Goal: Task Accomplishment & Management: Use online tool/utility

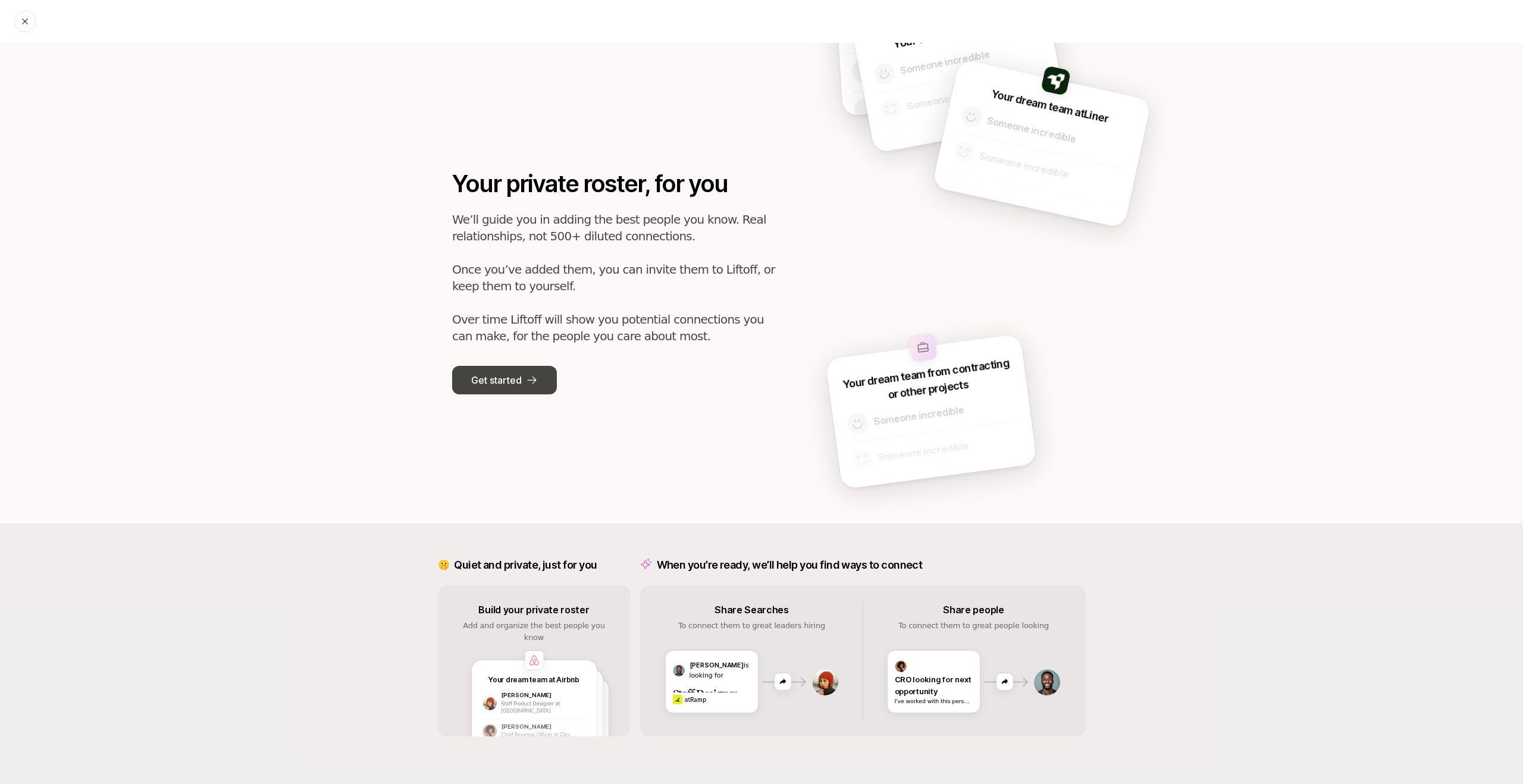
click at [508, 392] on button "Get started" at bounding box center [504, 380] width 105 height 29
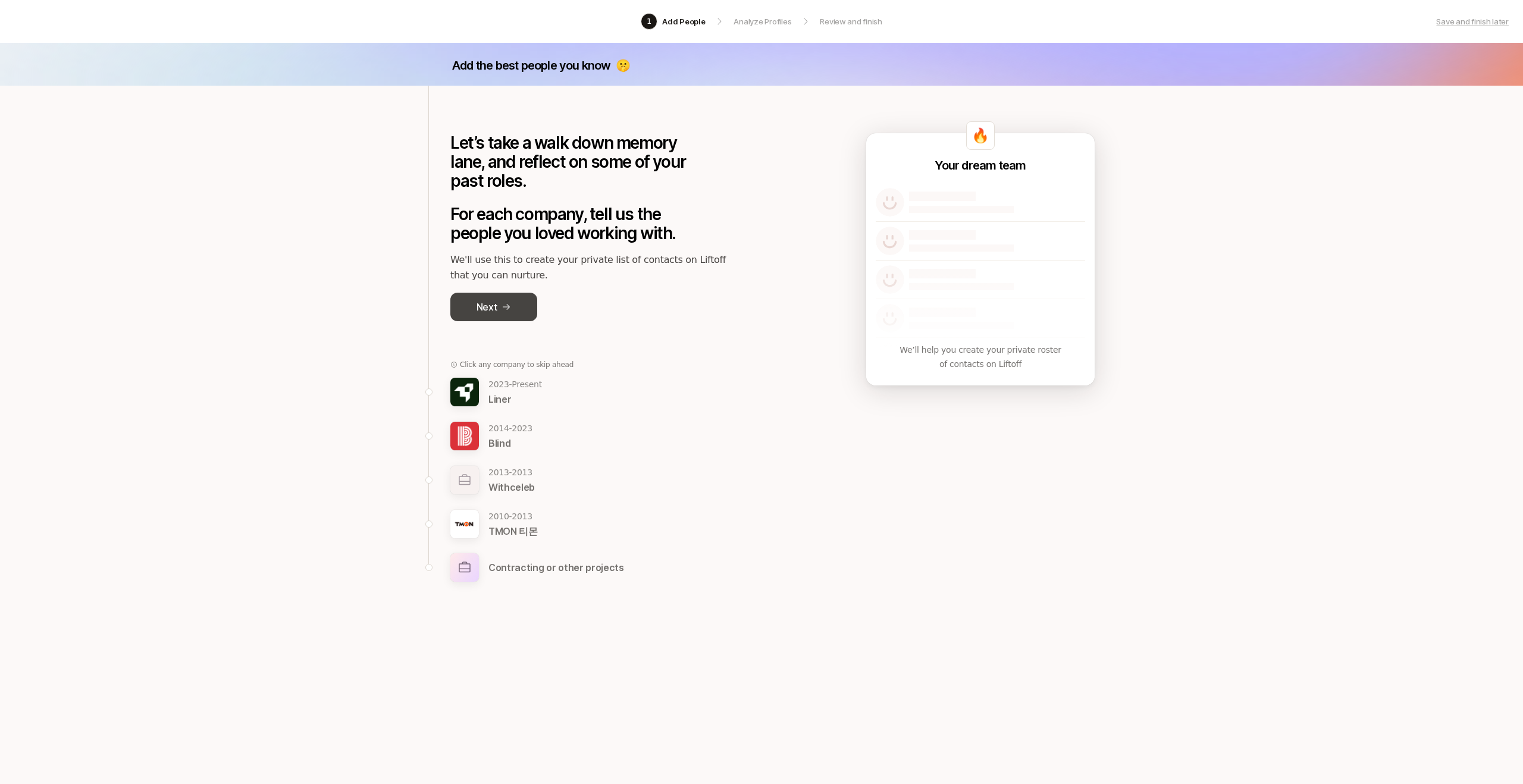
click at [522, 311] on button "Next" at bounding box center [494, 306] width 87 height 29
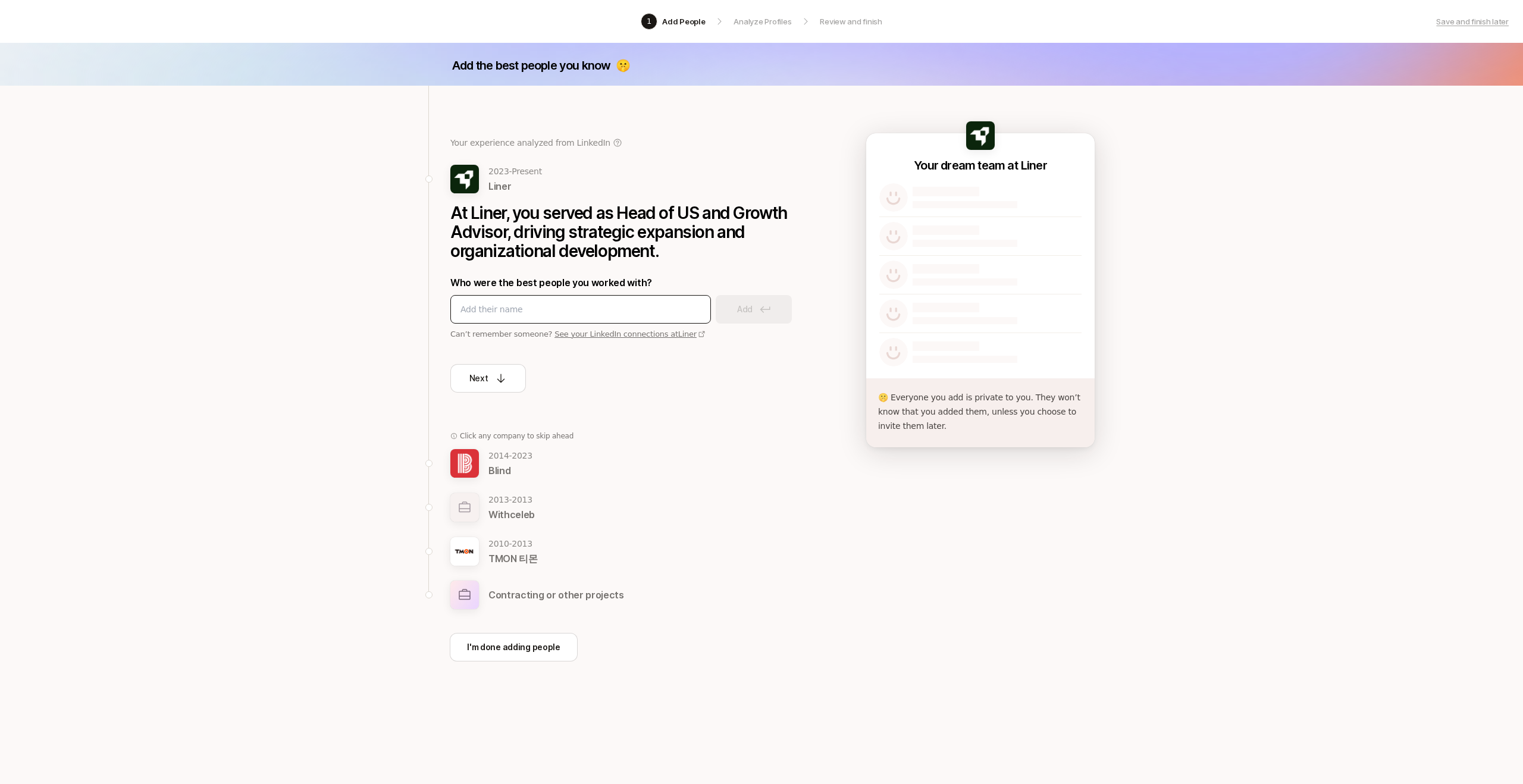
click at [524, 312] on input at bounding box center [580, 309] width 241 height 14
click at [580, 314] on input at bounding box center [580, 309] width 241 height 14
type input "Alex Yoon"
click at [741, 303] on p "Add" at bounding box center [744, 309] width 15 height 14
click at [586, 314] on input at bounding box center [580, 309] width 241 height 14
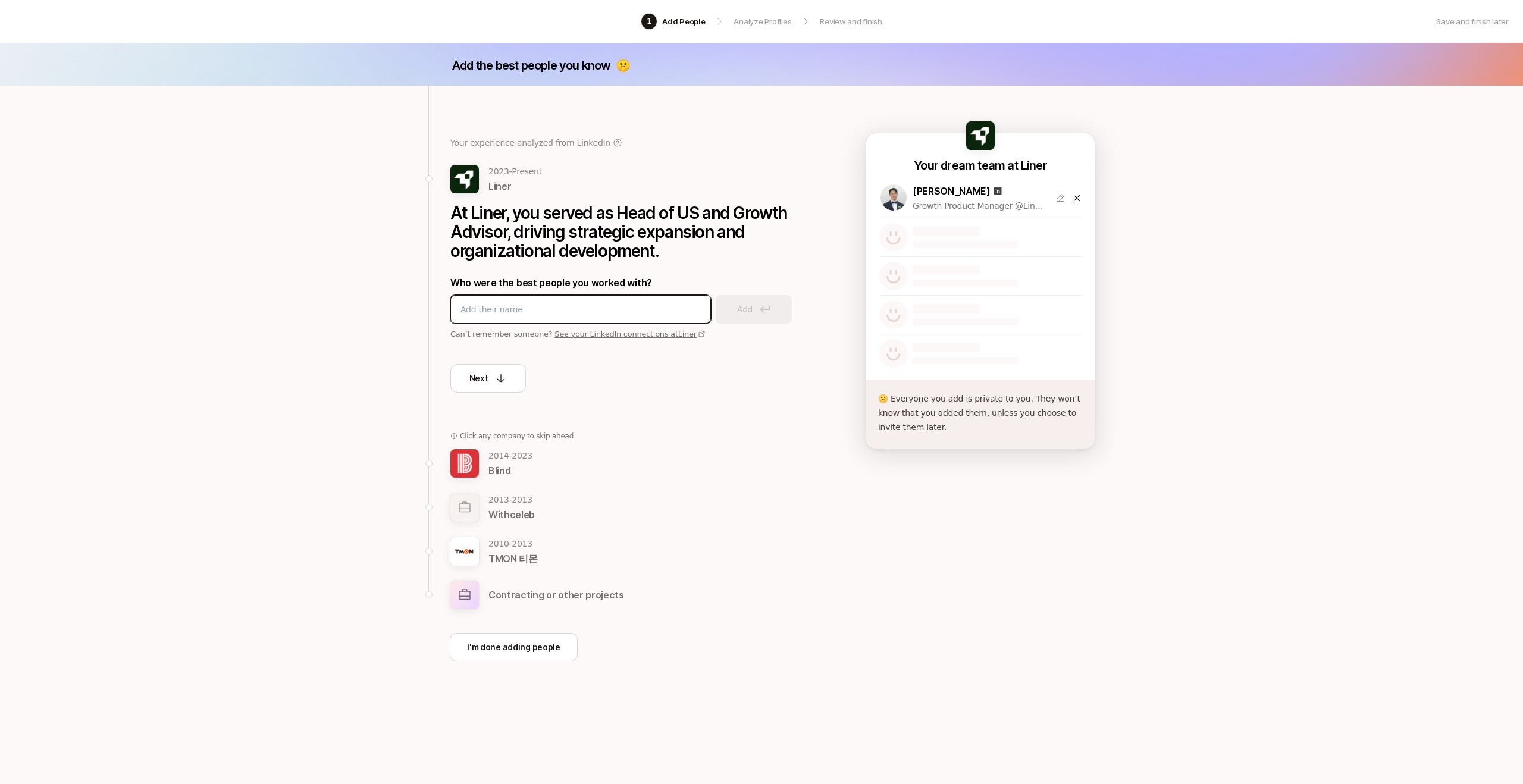
click at [586, 314] on input at bounding box center [580, 309] width 241 height 14
click at [504, 378] on icon at bounding box center [501, 378] width 12 height 12
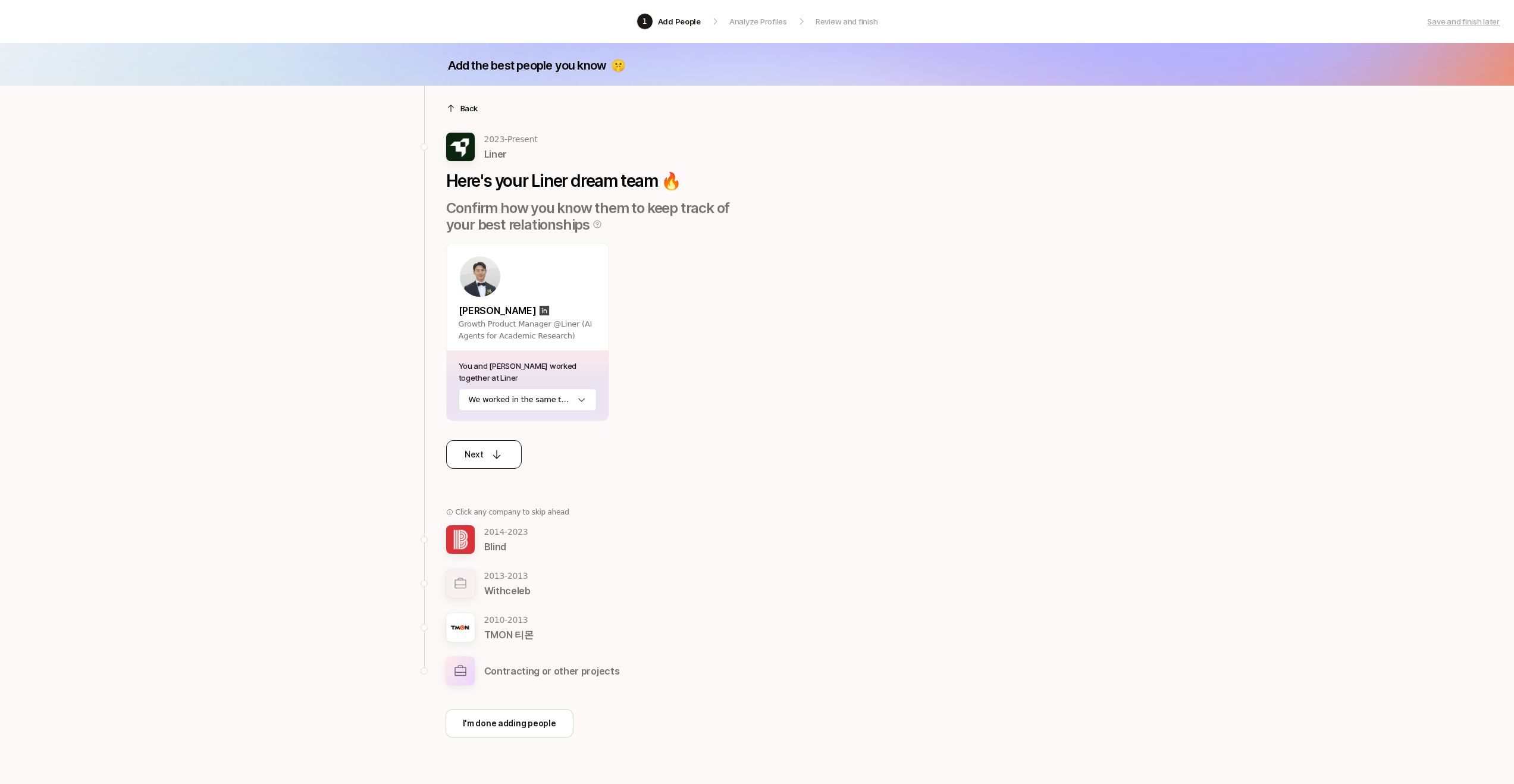
click at [503, 448] on button "Next" at bounding box center [484, 454] width 75 height 29
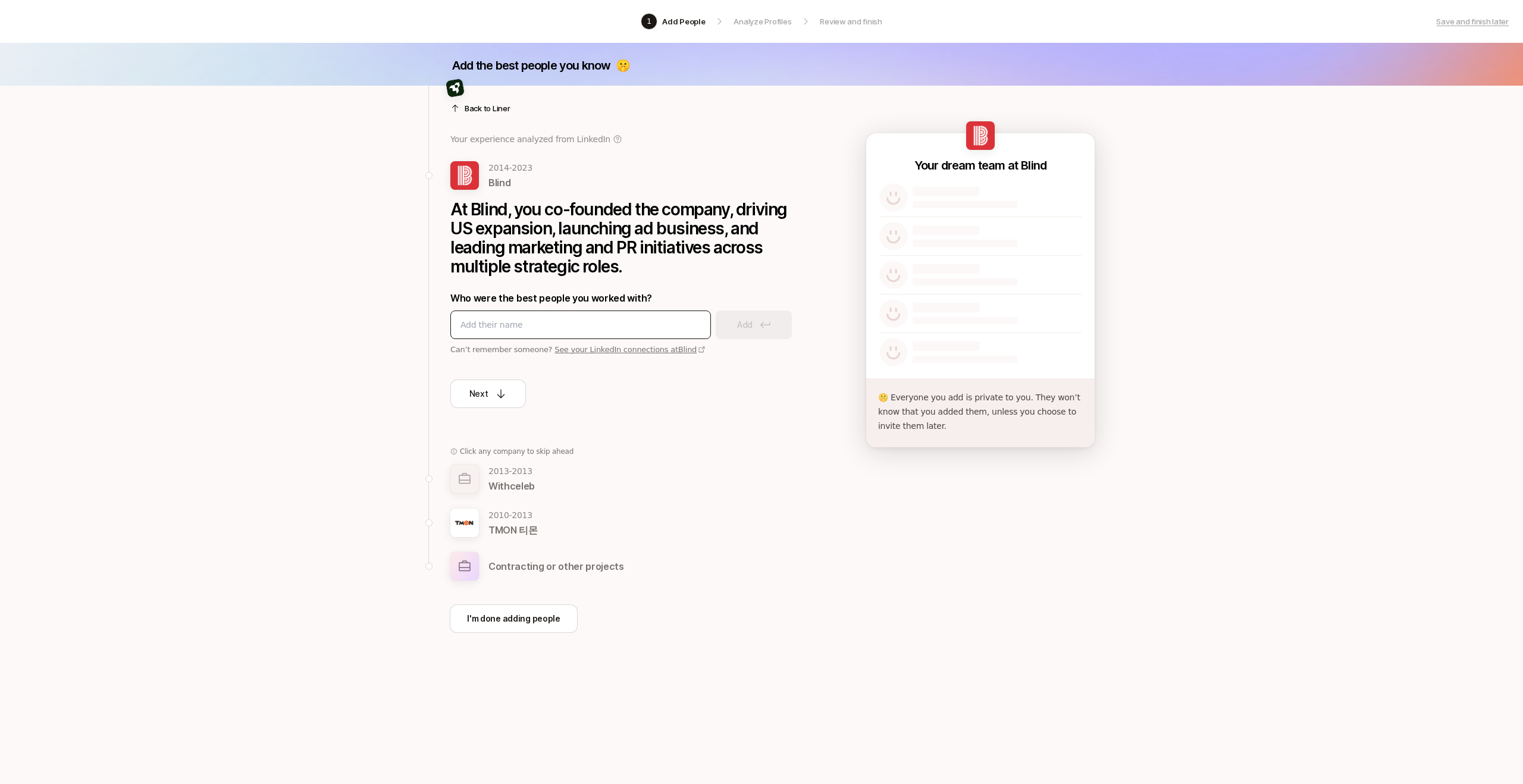
click at [586, 328] on input at bounding box center [580, 324] width 241 height 14
type input "Fiorella riccobono"
click at [610, 336] on div at bounding box center [580, 324] width 260 height 29
click at [612, 334] on div at bounding box center [580, 324] width 260 height 29
click at [618, 328] on input at bounding box center [580, 324] width 241 height 14
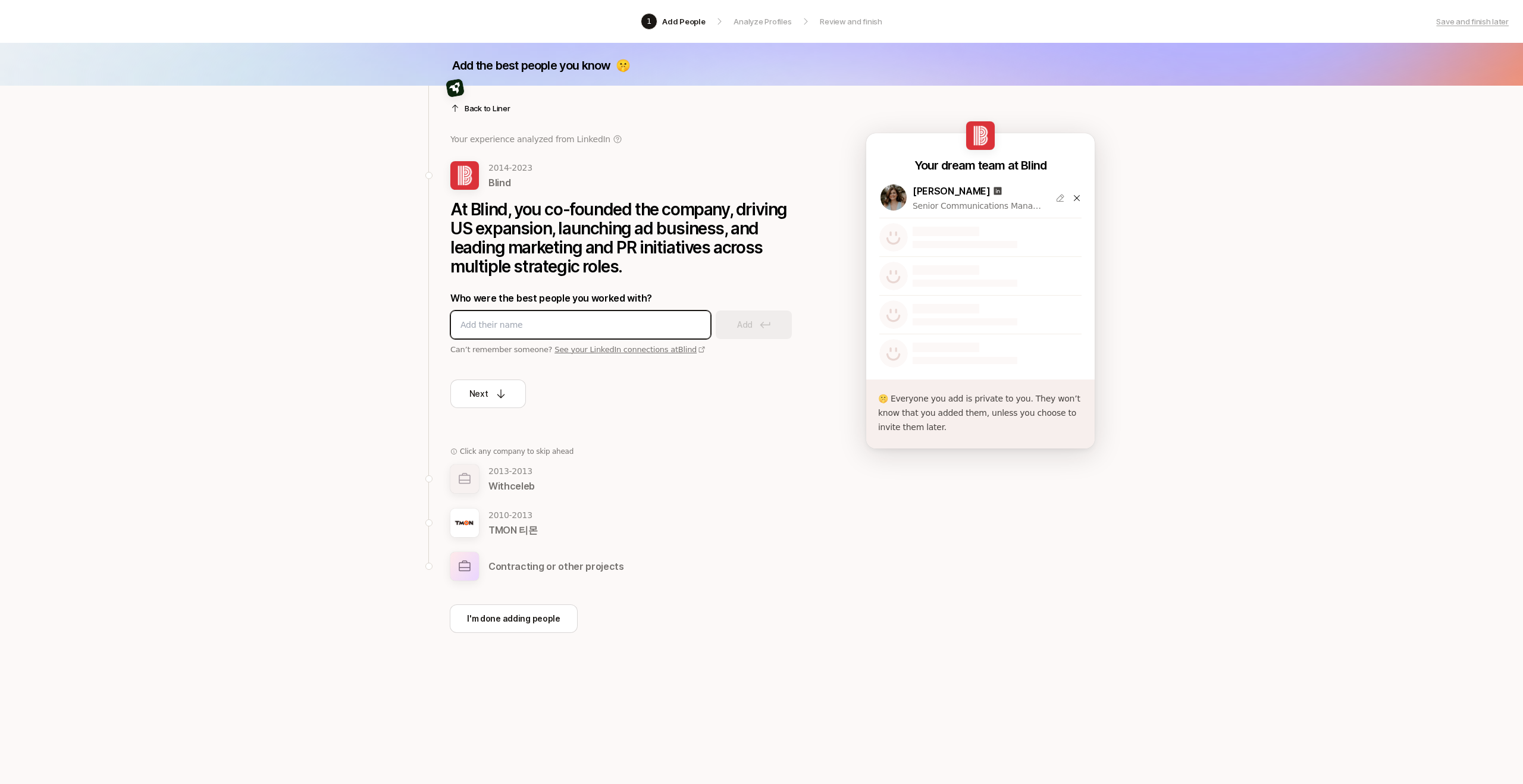
click at [591, 322] on input at bounding box center [580, 324] width 241 height 14
click at [590, 323] on input at bounding box center [580, 324] width 241 height 14
type input "Jeong Lee"
click at [748, 336] on button "Add" at bounding box center [754, 324] width 76 height 29
click at [602, 334] on div at bounding box center [580, 324] width 260 height 29
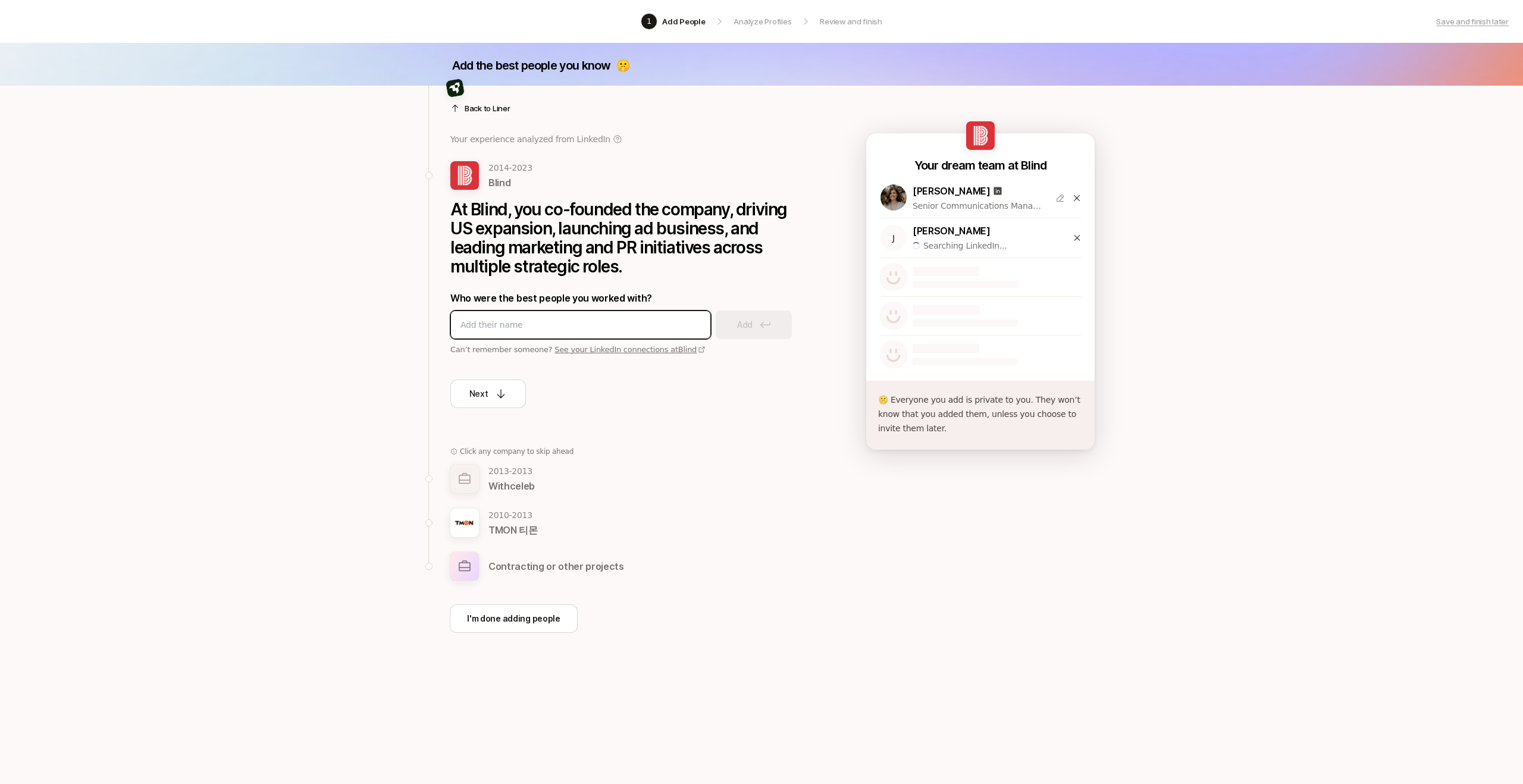
click at [602, 330] on input at bounding box center [580, 324] width 241 height 14
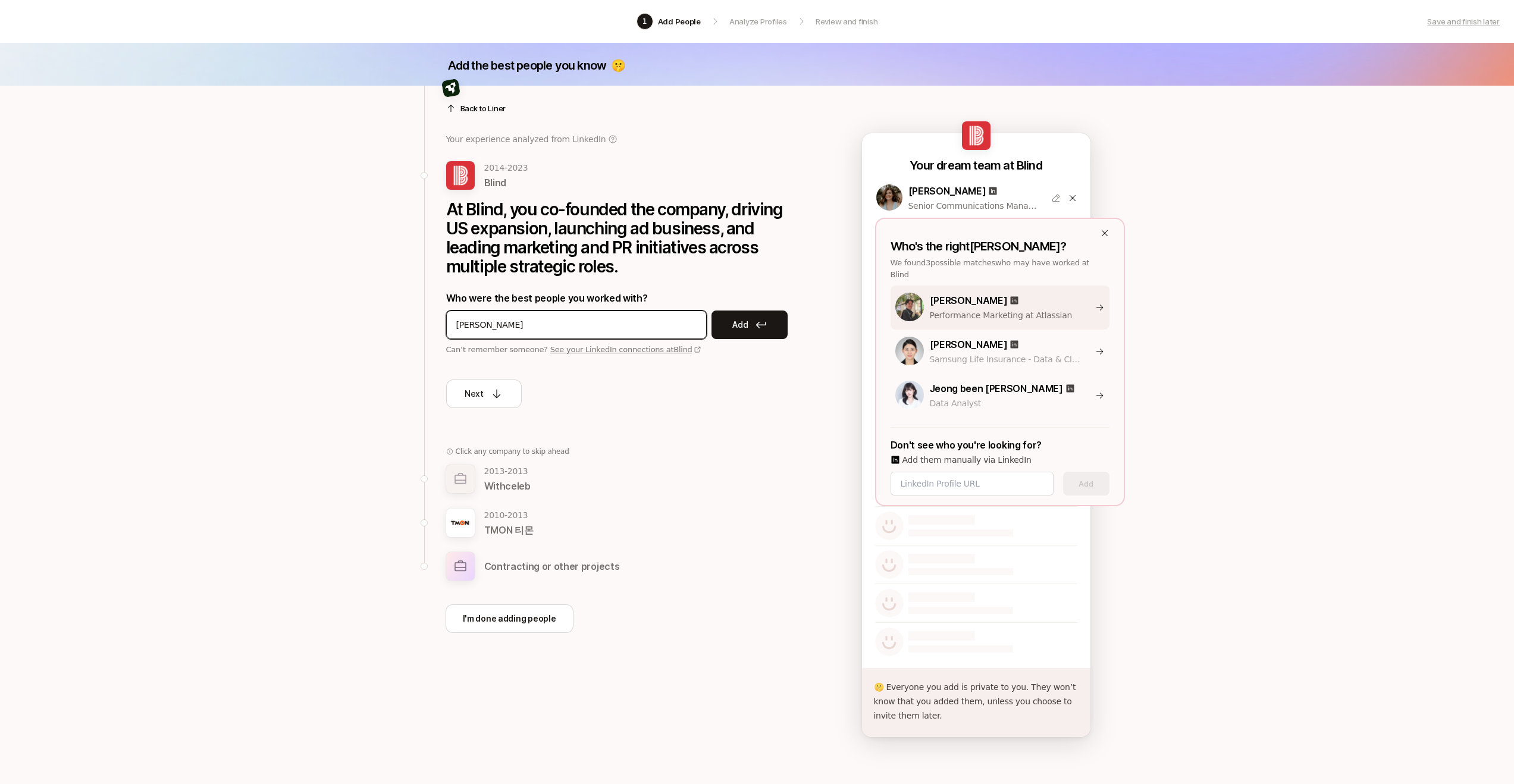
type input "Hosun Lee"
click at [1054, 308] on p "Performance Marketing at Atlassian" at bounding box center [1006, 314] width 153 height 14
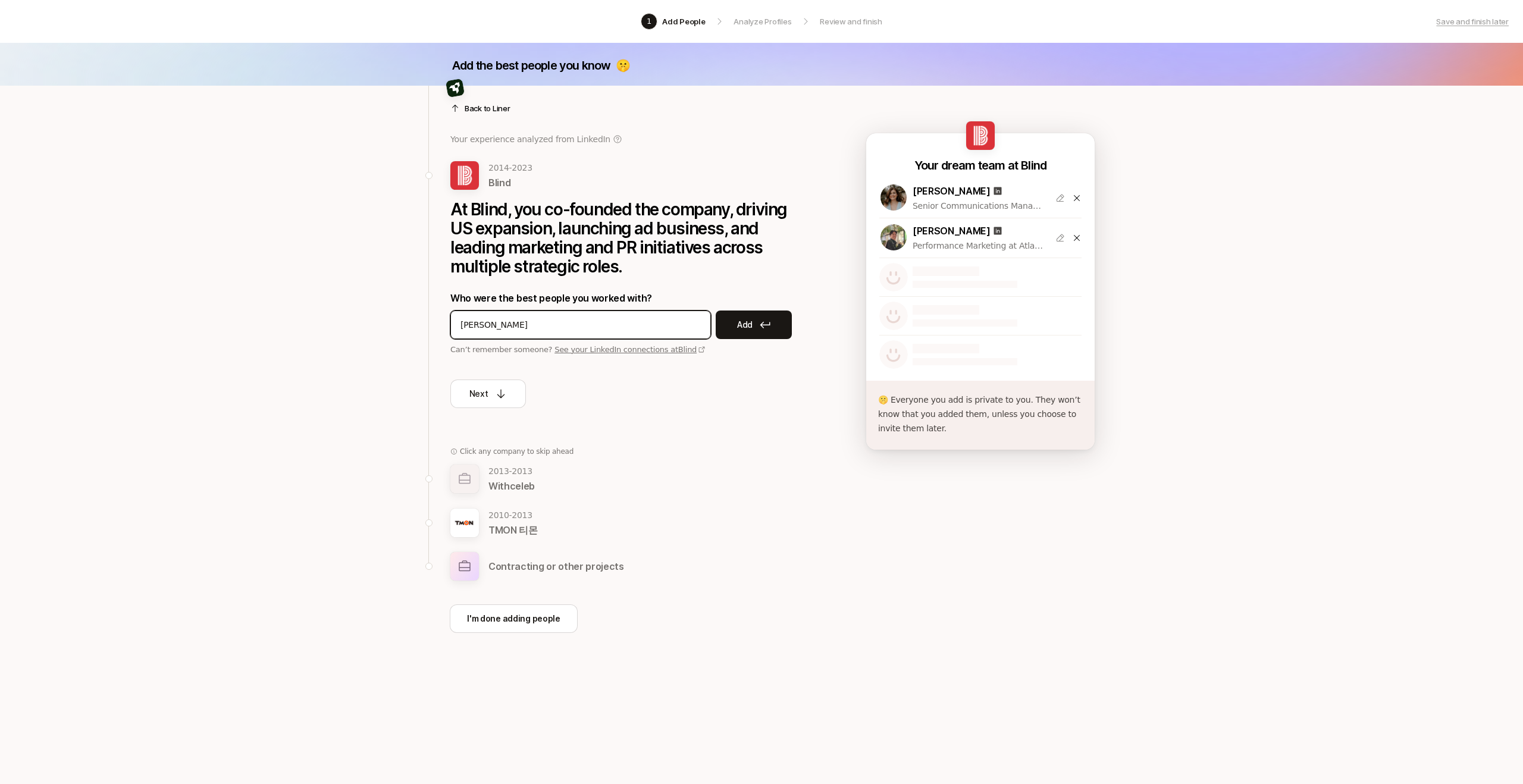
click at [558, 324] on input "Hosun Lee" at bounding box center [580, 324] width 241 height 14
click at [730, 327] on button "Add" at bounding box center [754, 324] width 76 height 29
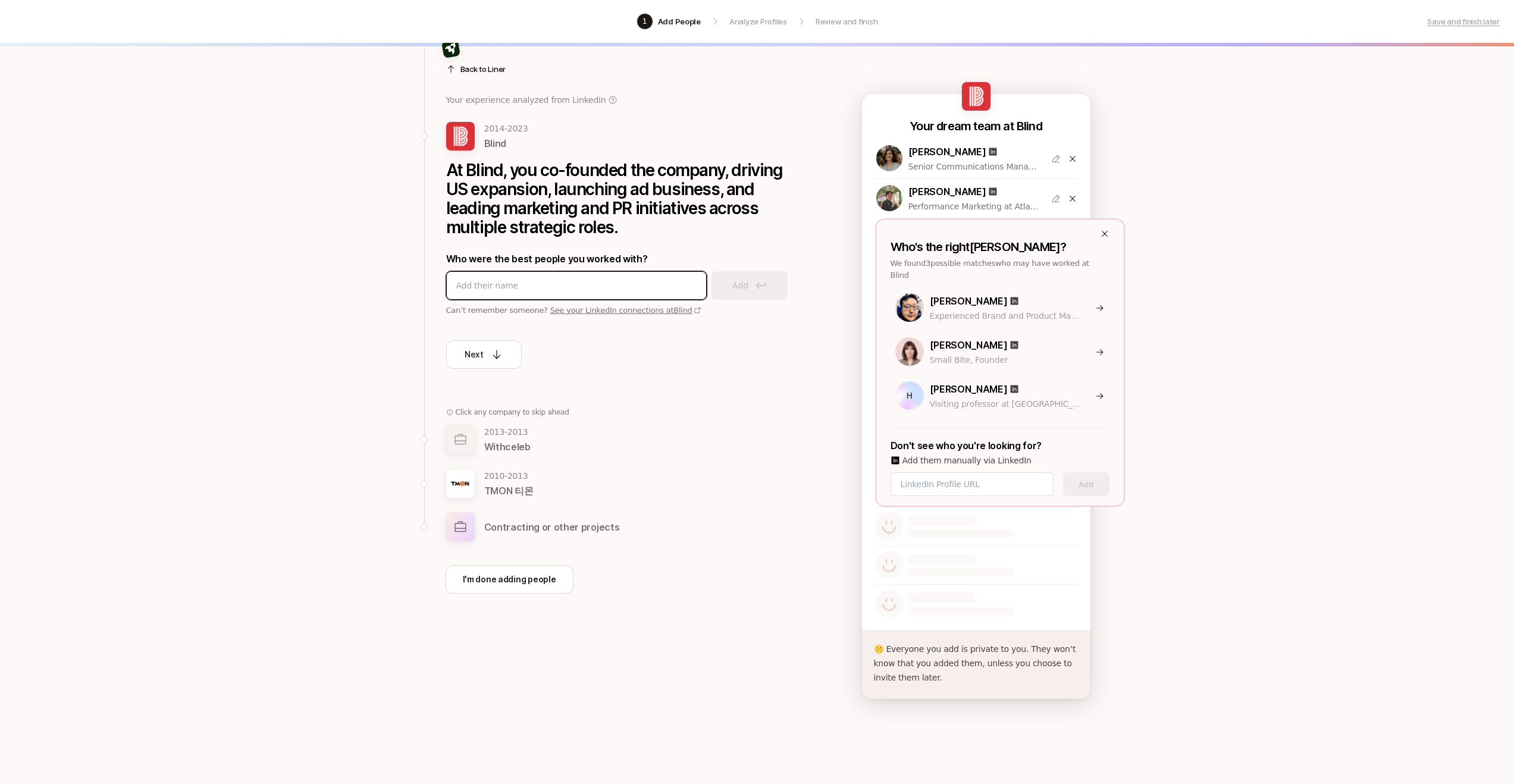
scroll to position [42, 0]
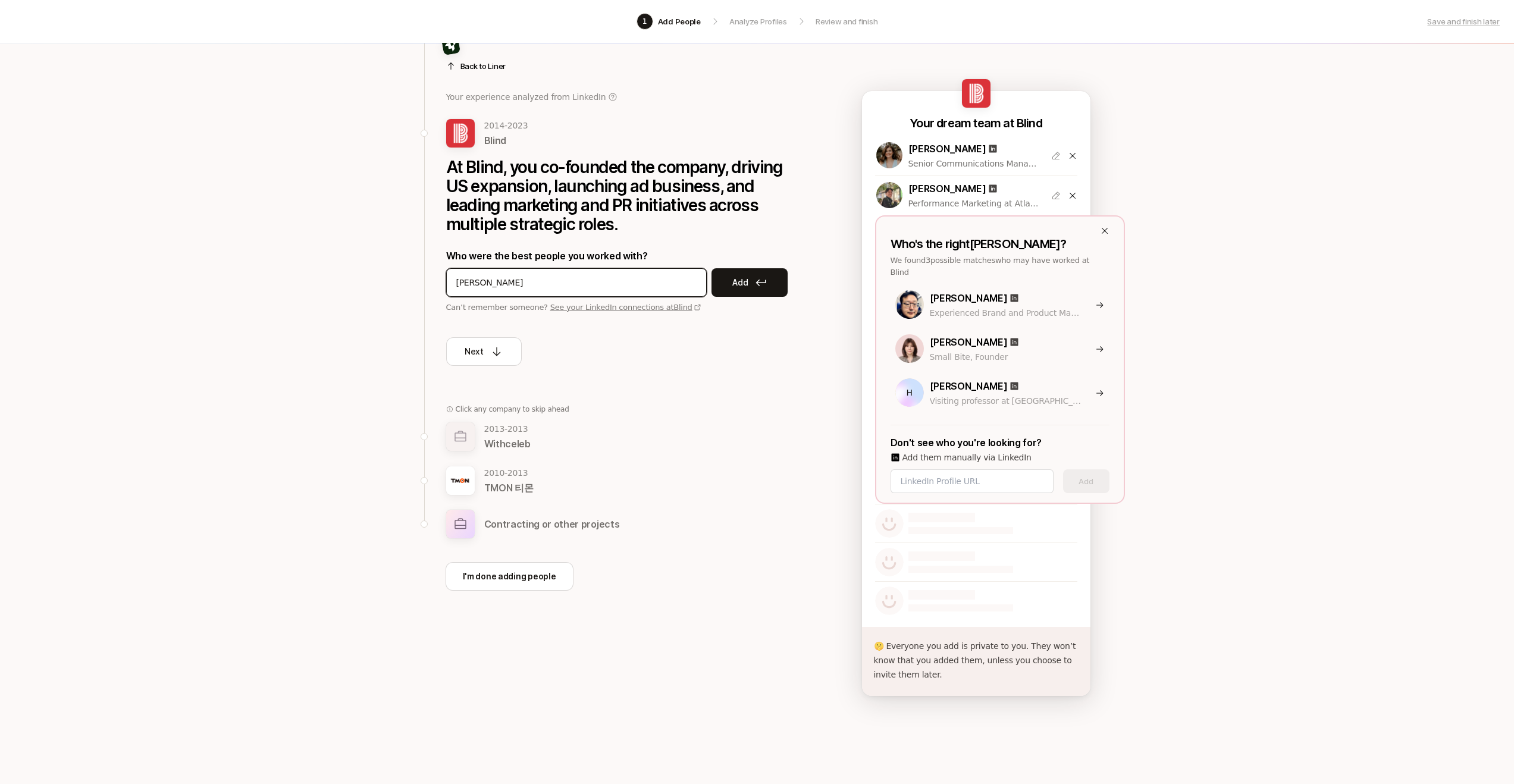
type input "Hosun Yoo"
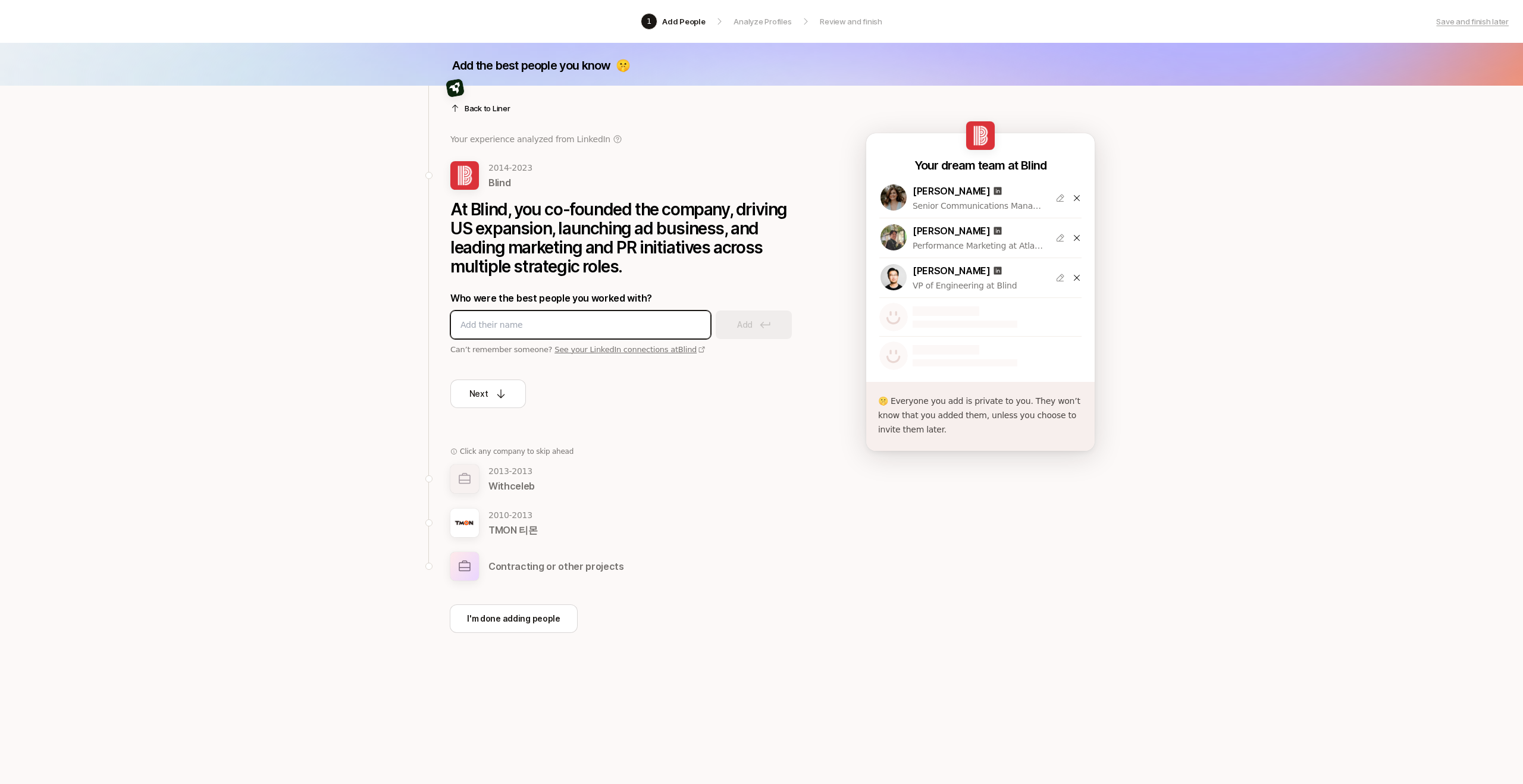
click at [610, 319] on input at bounding box center [580, 324] width 241 height 14
type input "Rick CHen"
type input "Dave Lee"
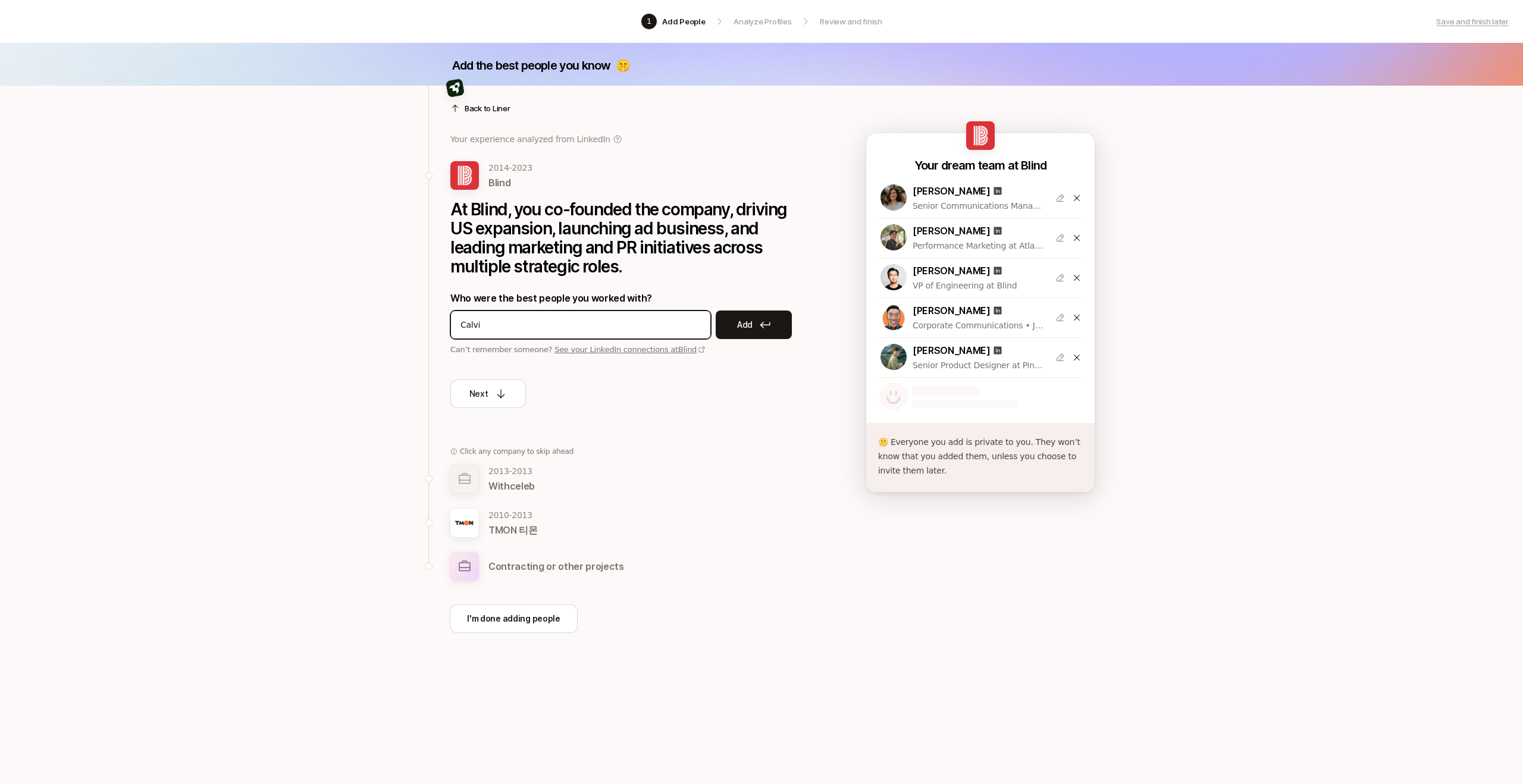
type input "Calvin"
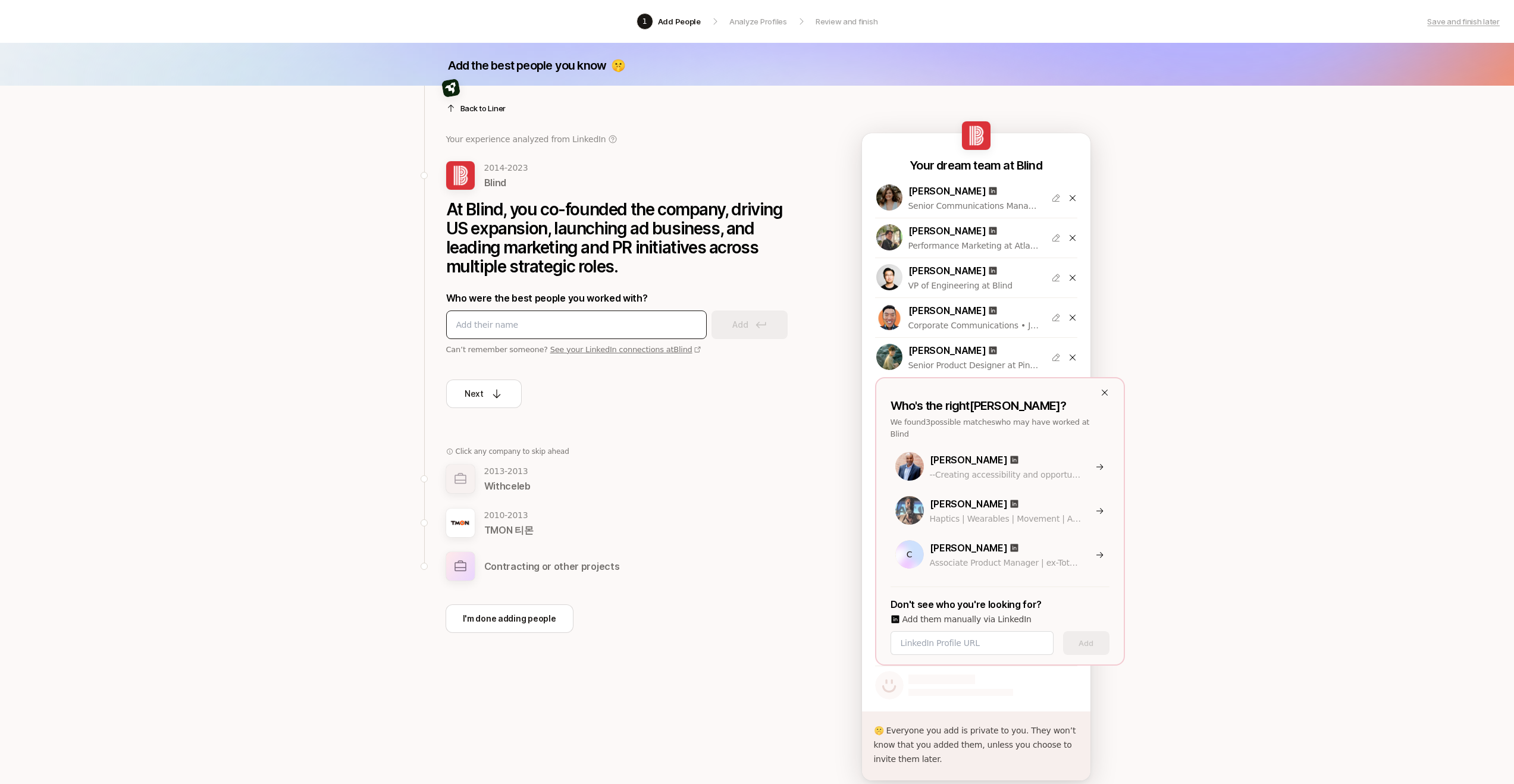
click at [560, 333] on div at bounding box center [576, 324] width 261 height 29
click at [998, 635] on input at bounding box center [972, 642] width 143 height 14
click at [532, 327] on input at bounding box center [576, 324] width 241 height 14
click at [596, 329] on input at bounding box center [576, 324] width 241 height 14
click at [491, 414] on div "Back to Liner Your experience analyzed from LinkedIn 2014 - 2023 Blind At Blind…" at bounding box center [618, 345] width 388 height 519
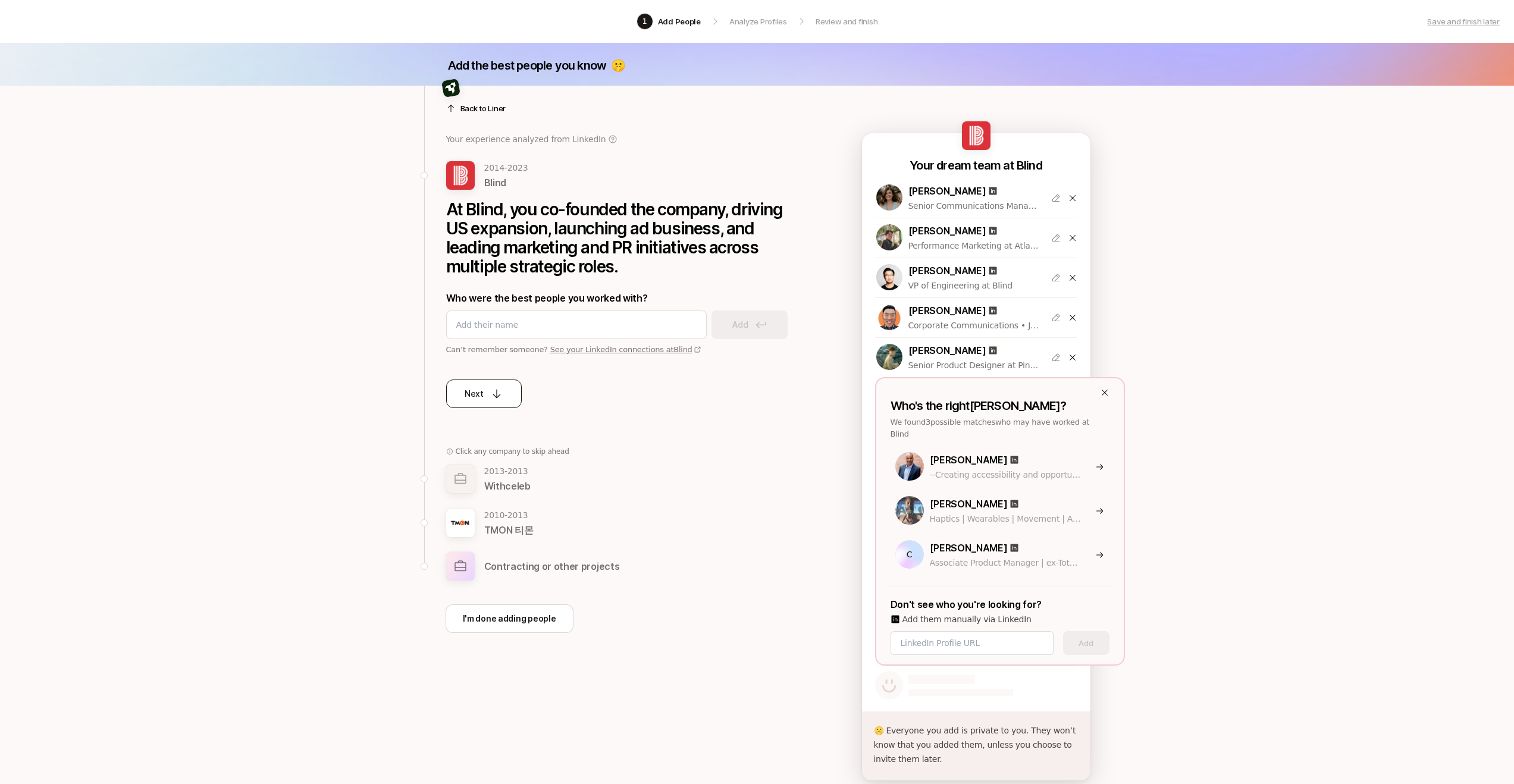
click at [495, 404] on button "Next" at bounding box center [484, 394] width 75 height 29
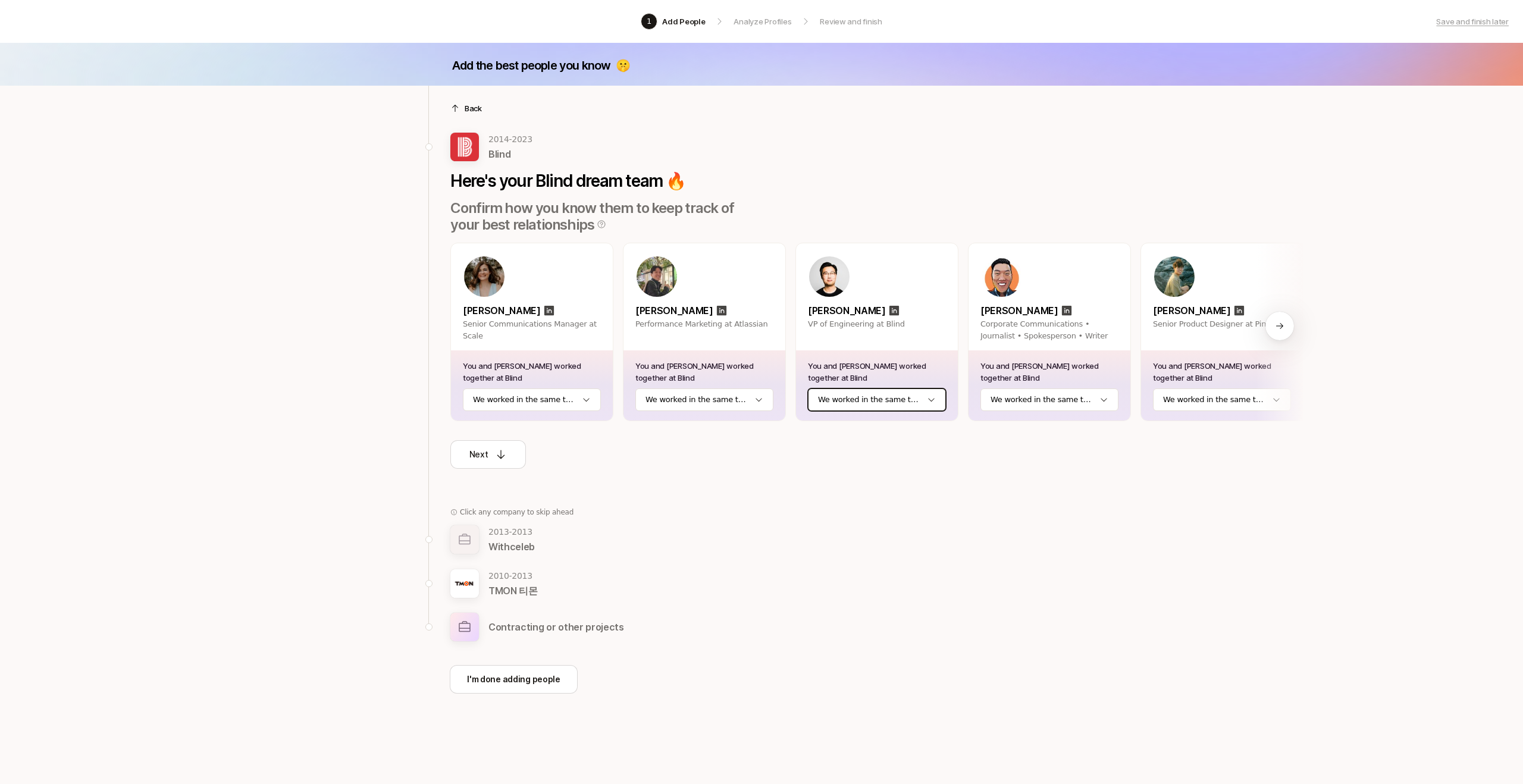
click at [864, 406] on html "1 Add People Analyze Profiles Review and finish Save and finish later Add the b…" at bounding box center [762, 392] width 1523 height 784
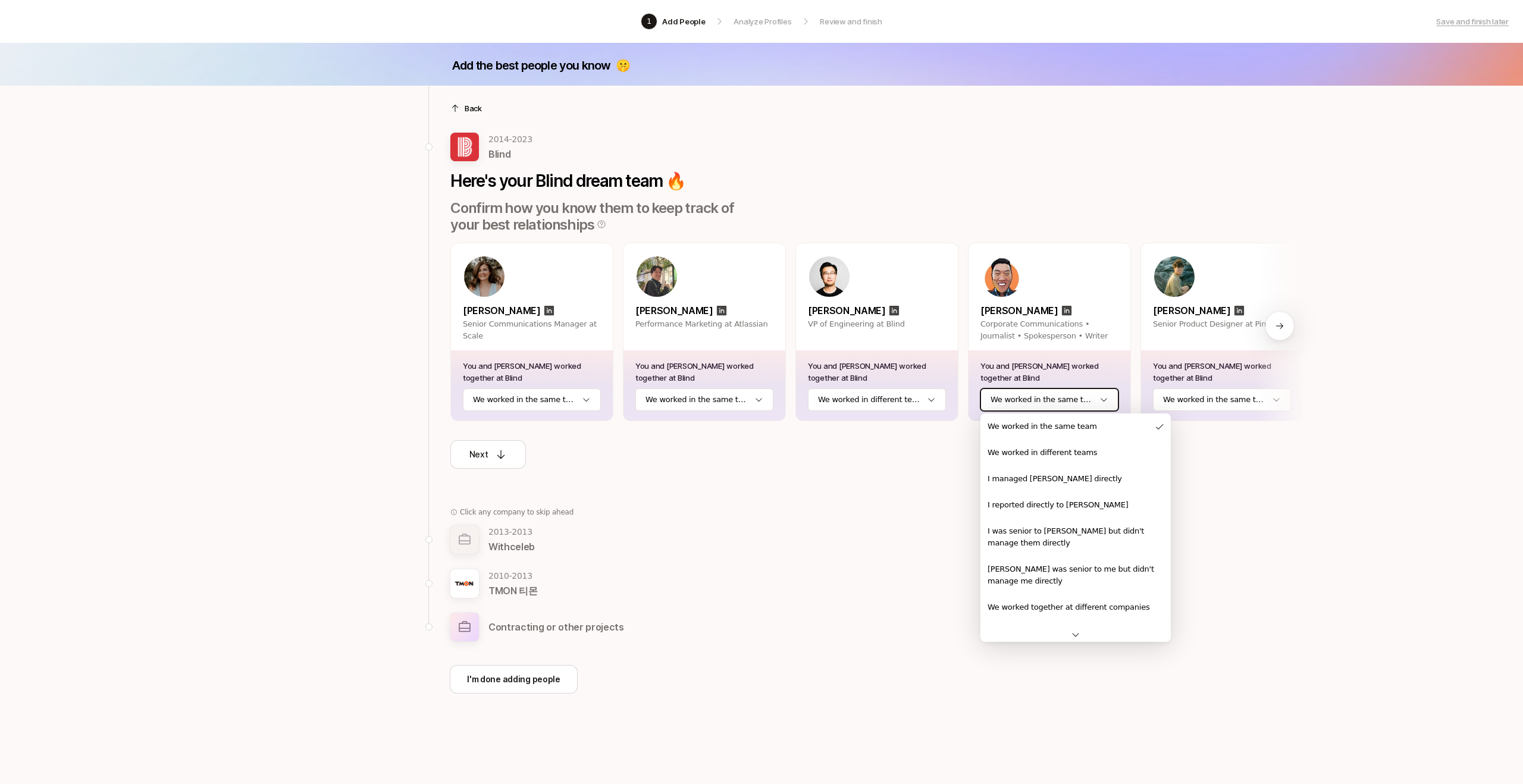
click at [1039, 396] on html "1 Add People Analyze Profiles Review and finish Save and finish later Add the b…" at bounding box center [762, 392] width 1523 height 784
click at [891, 480] on html "1 Add People Analyze Profiles Review and finish Save and finish later Add the b…" at bounding box center [762, 392] width 1523 height 784
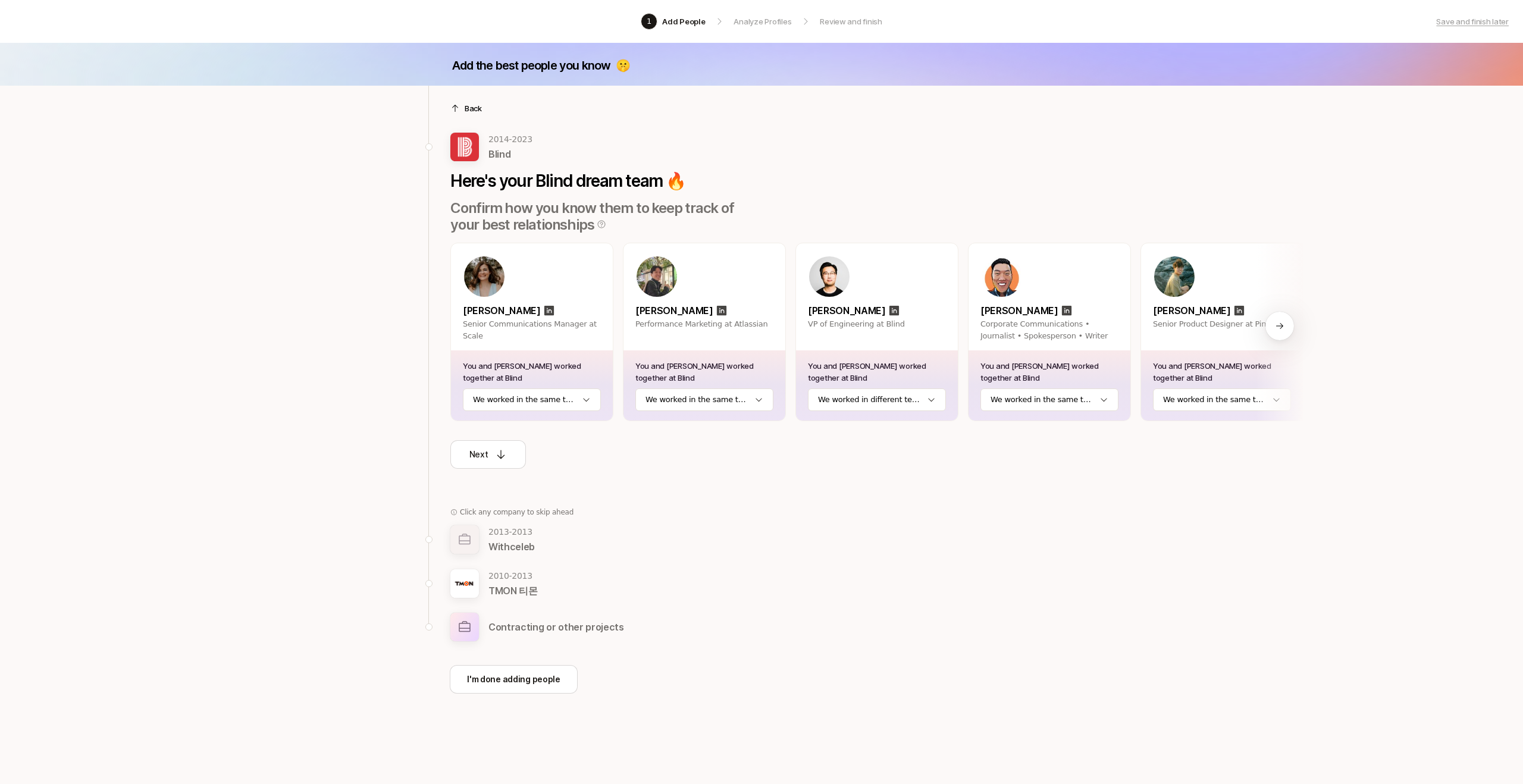
click at [1225, 398] on html "1 Add People Analyze Profiles Review and finish Save and finish later Add the b…" at bounding box center [762, 392] width 1523 height 784
click at [490, 458] on div "Next" at bounding box center [488, 454] width 38 height 14
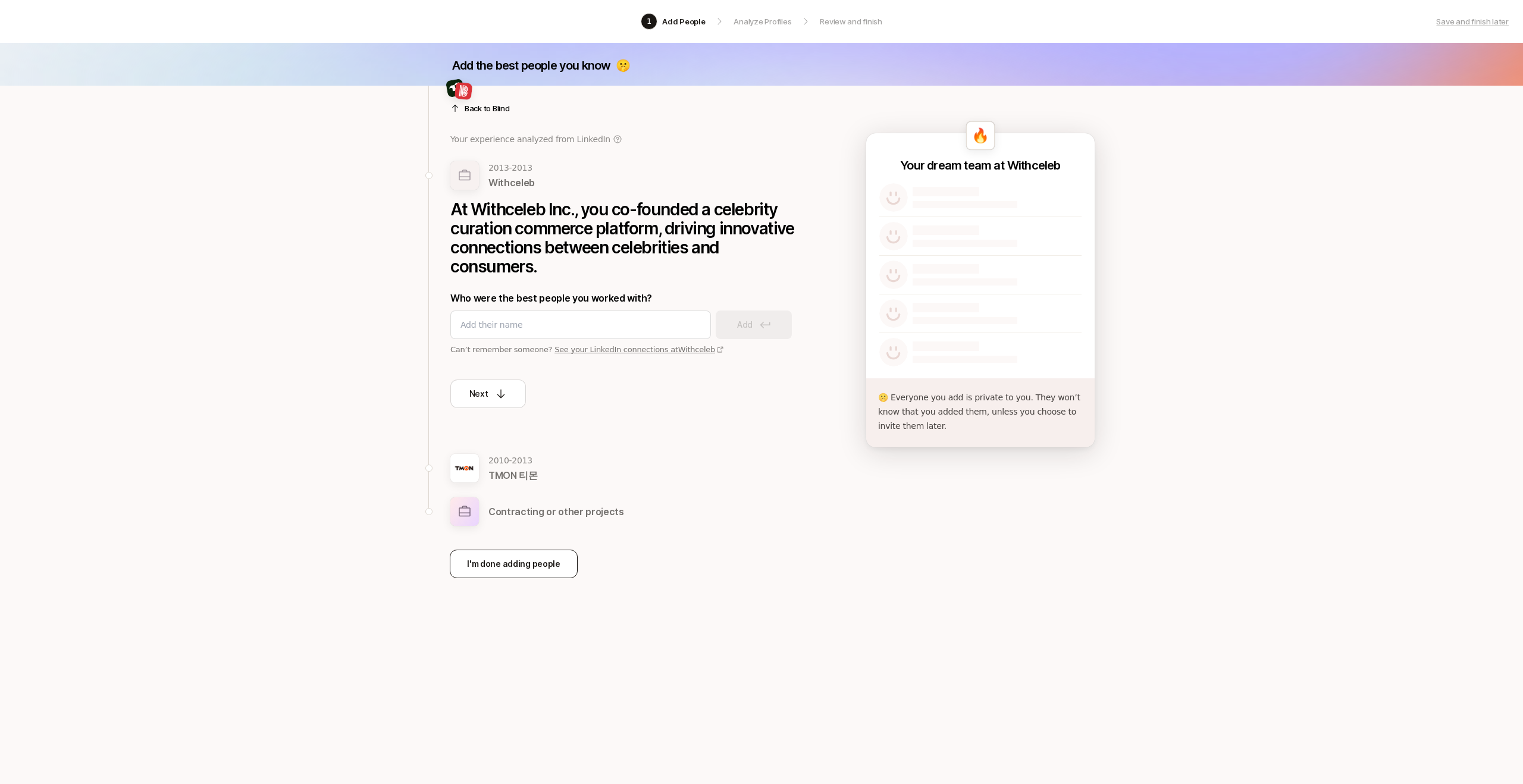
click at [538, 562] on p "I'm done adding people" at bounding box center [514, 564] width 93 height 14
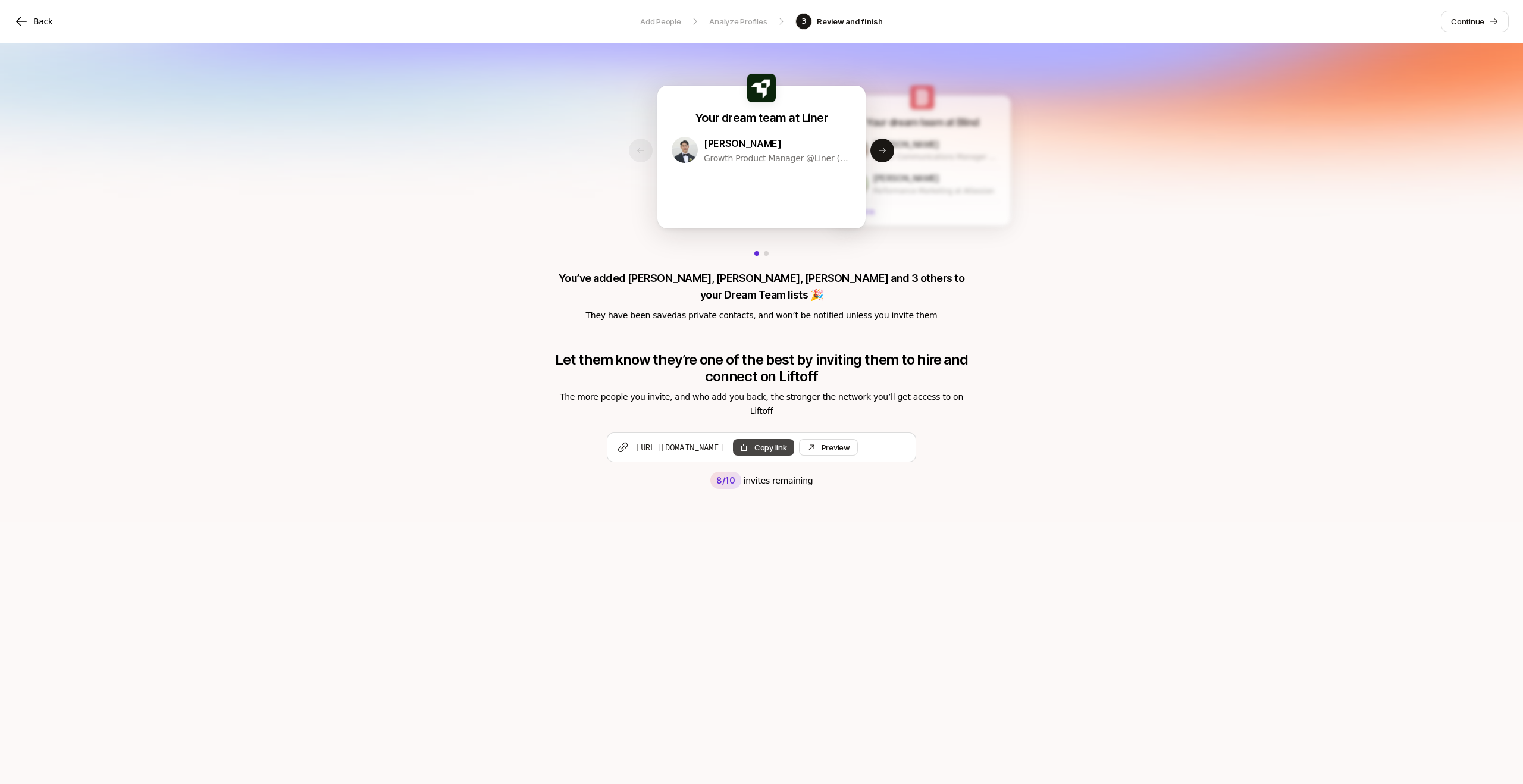
click at [794, 439] on button "Copy link" at bounding box center [763, 447] width 61 height 17
click at [857, 439] on link "Preview Invite" at bounding box center [828, 447] width 59 height 17
click at [1461, 15] on p "Continue" at bounding box center [1468, 21] width 33 height 12
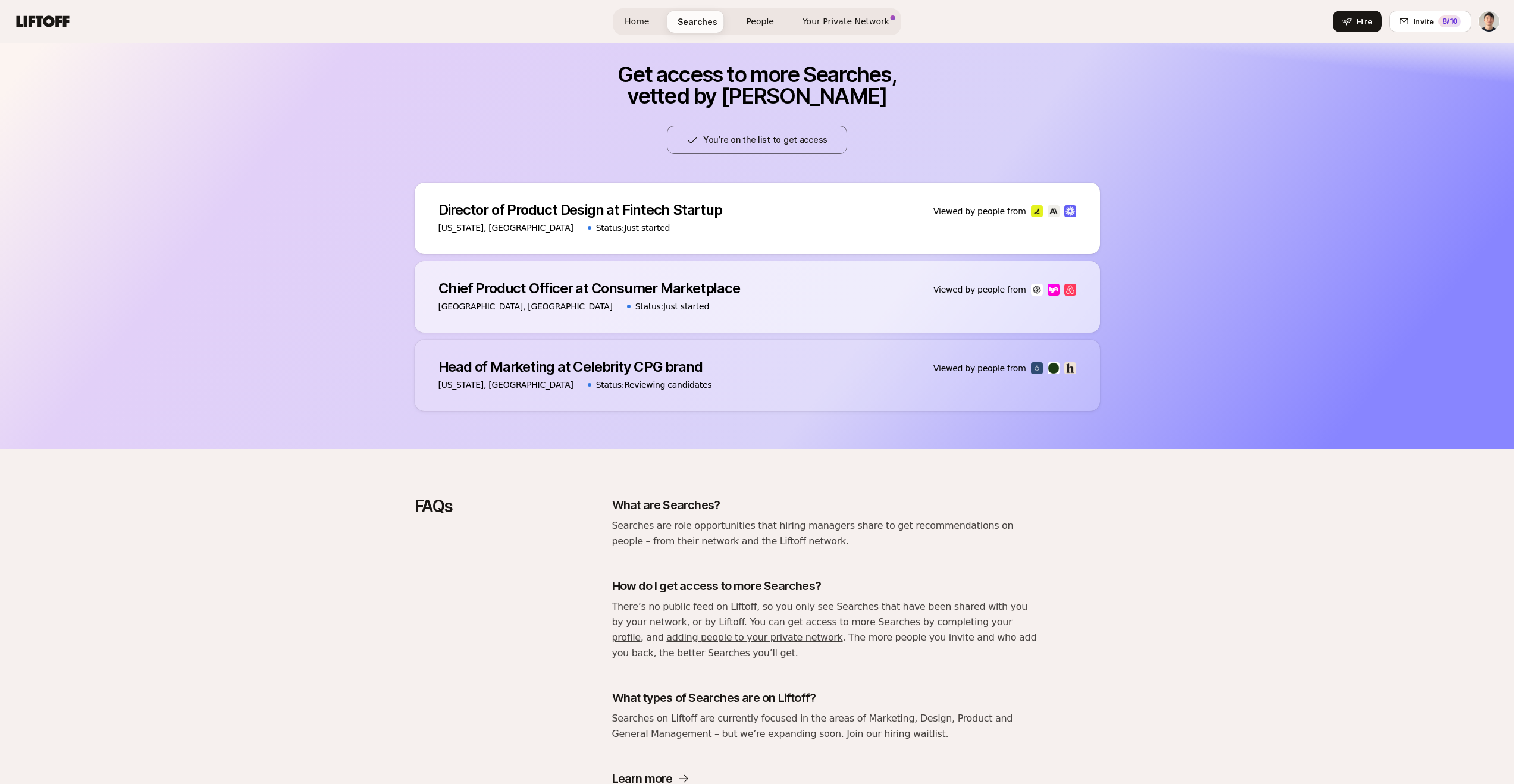
scroll to position [759, 0]
